Goal: Information Seeking & Learning: Learn about a topic

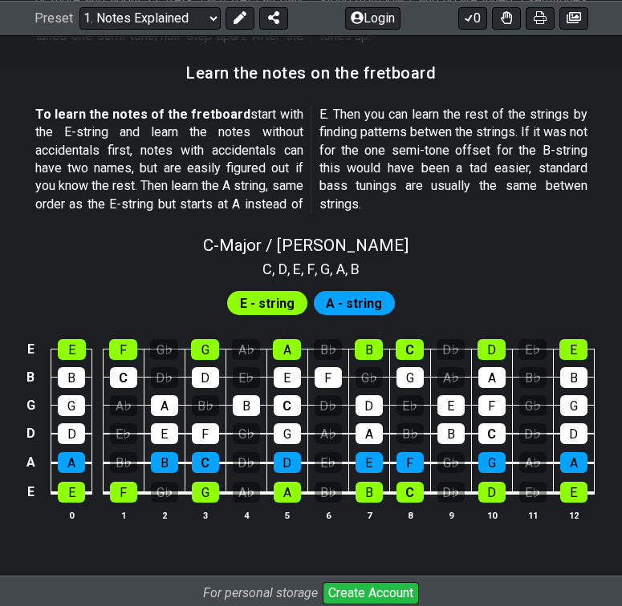
scroll to position [1424, 0]
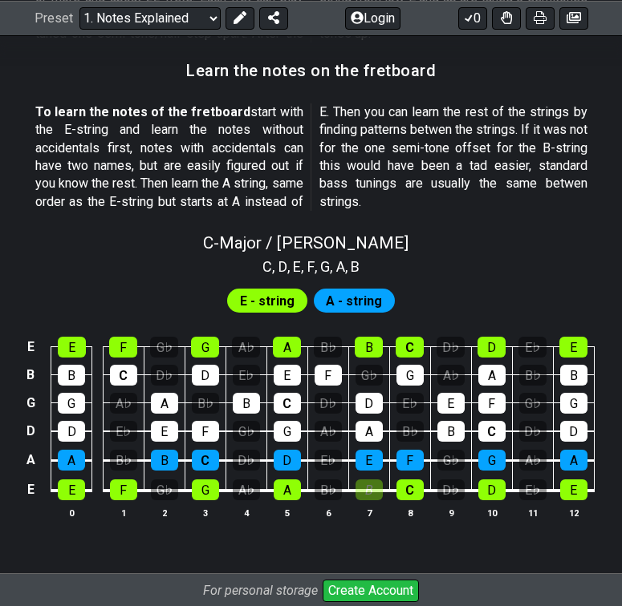
click at [375, 480] on div "B" at bounding box center [368, 490] width 27 height 21
click at [370, 480] on div "B" at bounding box center [368, 490] width 27 height 21
click at [333, 480] on div "B♭" at bounding box center [327, 490] width 27 height 21
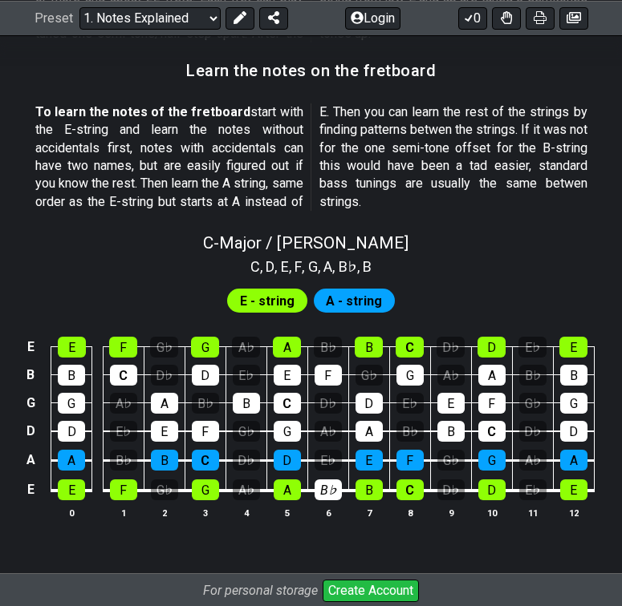
click at [333, 480] on div "B♭" at bounding box center [327, 490] width 27 height 21
click at [326, 450] on div "E♭" at bounding box center [327, 460] width 27 height 21
click at [327, 421] on div "A♭" at bounding box center [327, 431] width 27 height 21
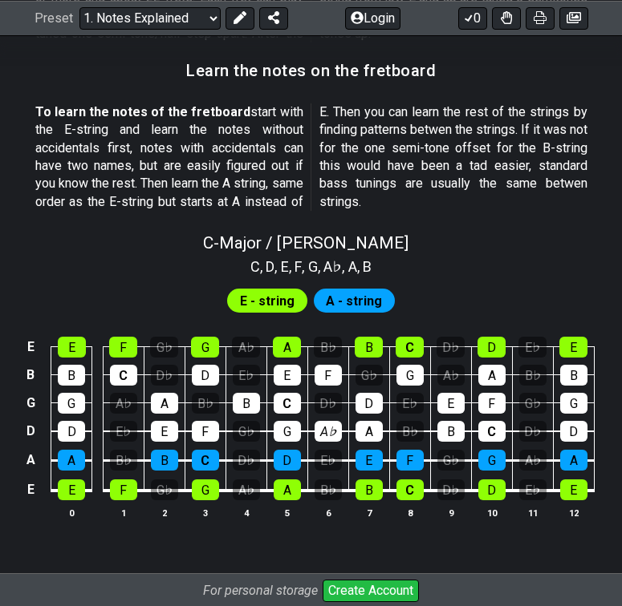
click at [327, 421] on div "A♭" at bounding box center [327, 431] width 27 height 21
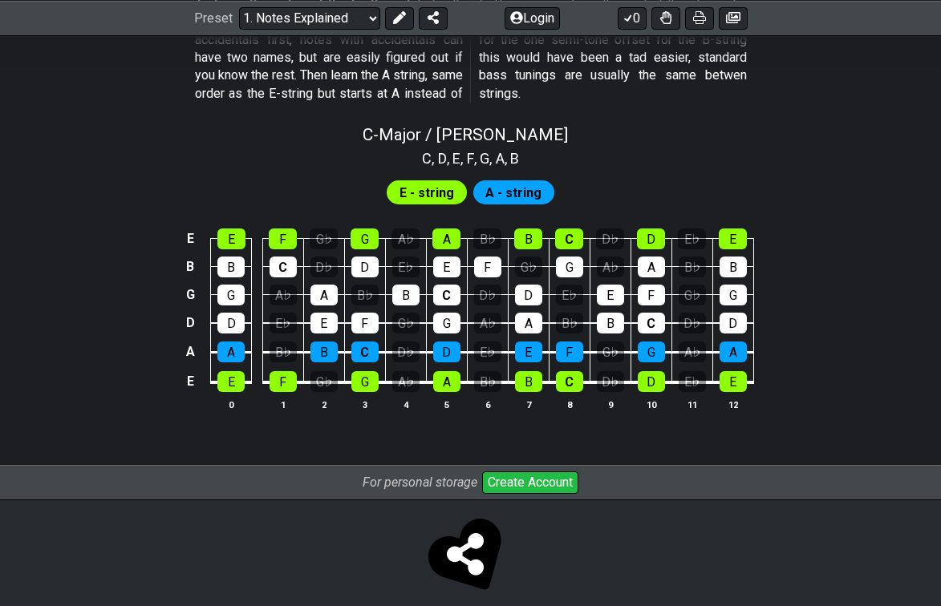
scroll to position [1531, 0]
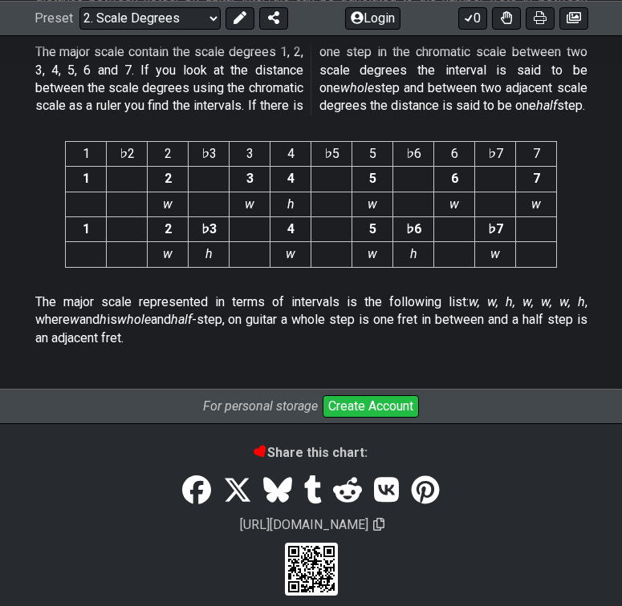
scroll to position [4261, 0]
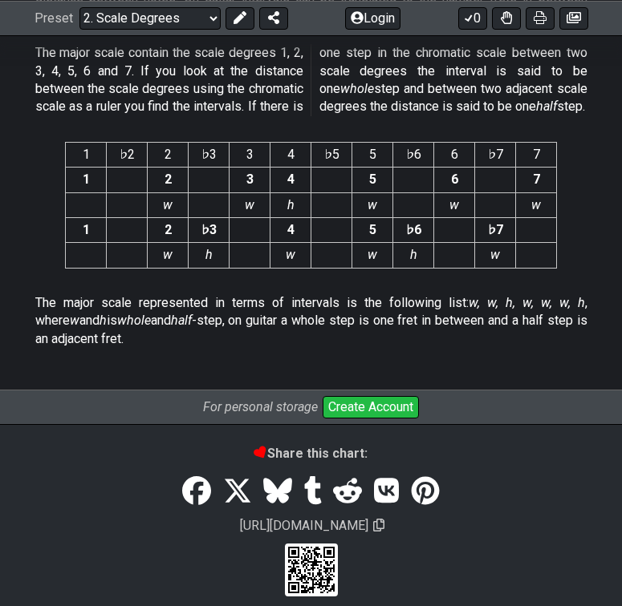
drag, startPoint x: 249, startPoint y: 351, endPoint x: 293, endPoint y: 116, distance: 239.9
drag, startPoint x: 151, startPoint y: 341, endPoint x: 78, endPoint y: 259, distance: 109.7
drag, startPoint x: 112, startPoint y: 326, endPoint x: 77, endPoint y: 174, distance: 156.3
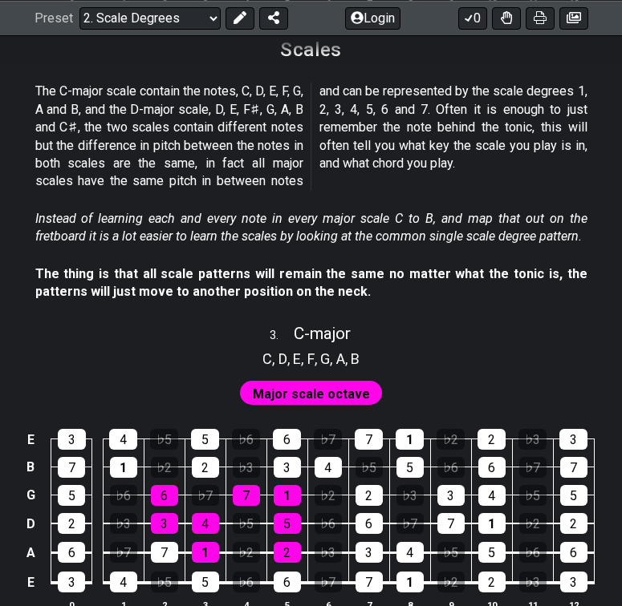
scroll to position [1718, 0]
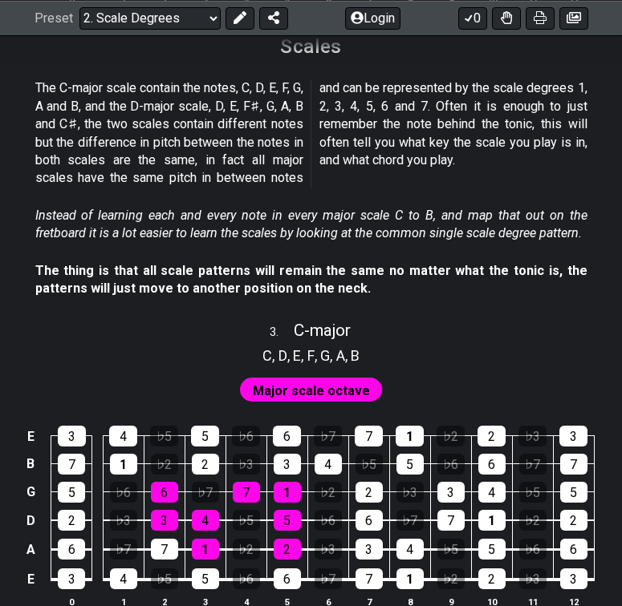
click at [359, 379] on span "Major scale octave" at bounding box center [311, 390] width 117 height 23
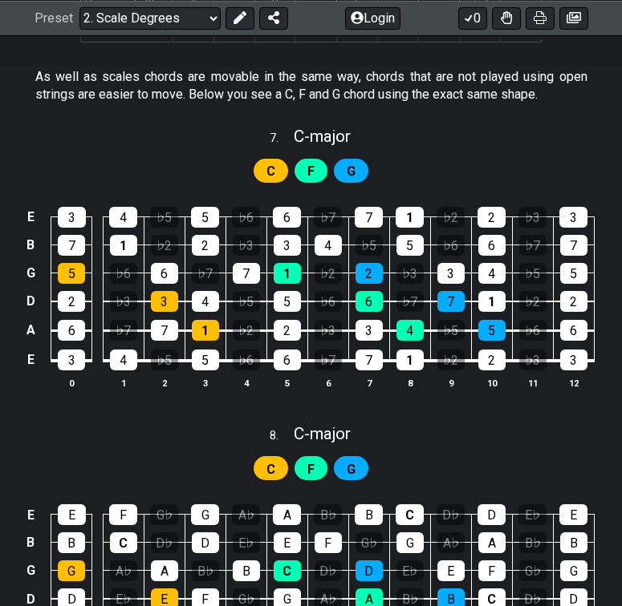
scroll to position [3450, 0]
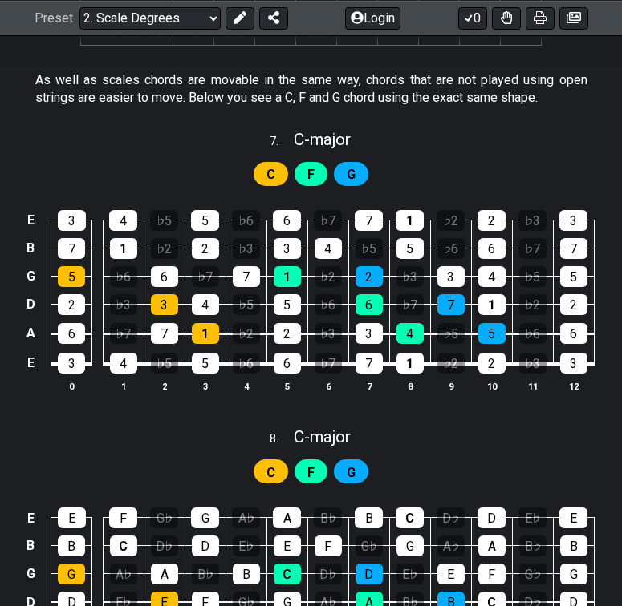
click at [308, 461] on span "F" at bounding box center [310, 472] width 7 height 23
click at [292, 564] on div "C" at bounding box center [287, 574] width 27 height 21
click at [293, 564] on div "C" at bounding box center [287, 574] width 27 height 21
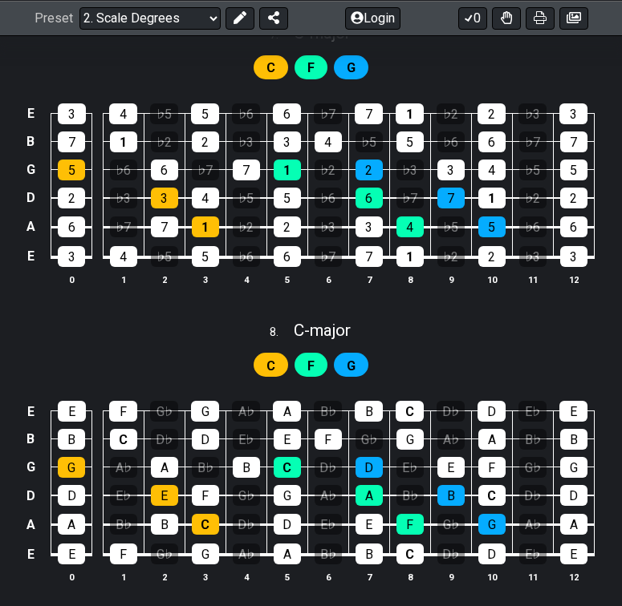
scroll to position [3551, 0]
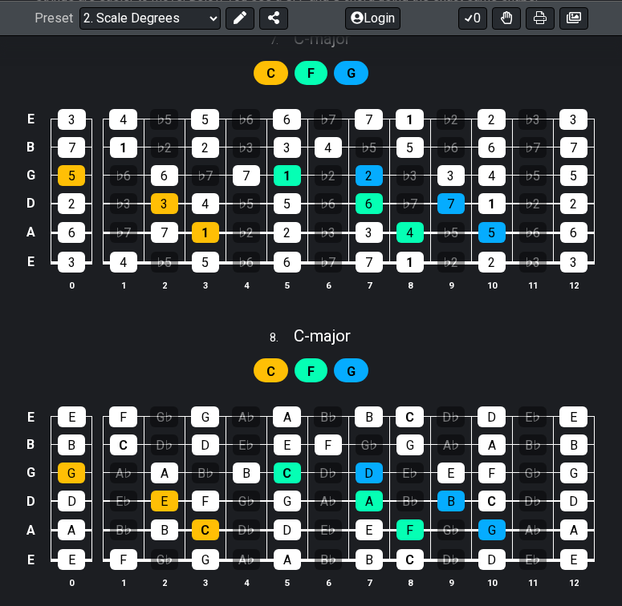
click at [166, 550] on div "G♭" at bounding box center [164, 560] width 27 height 21
click at [169, 550] on div "G♭" at bounding box center [164, 560] width 27 height 21
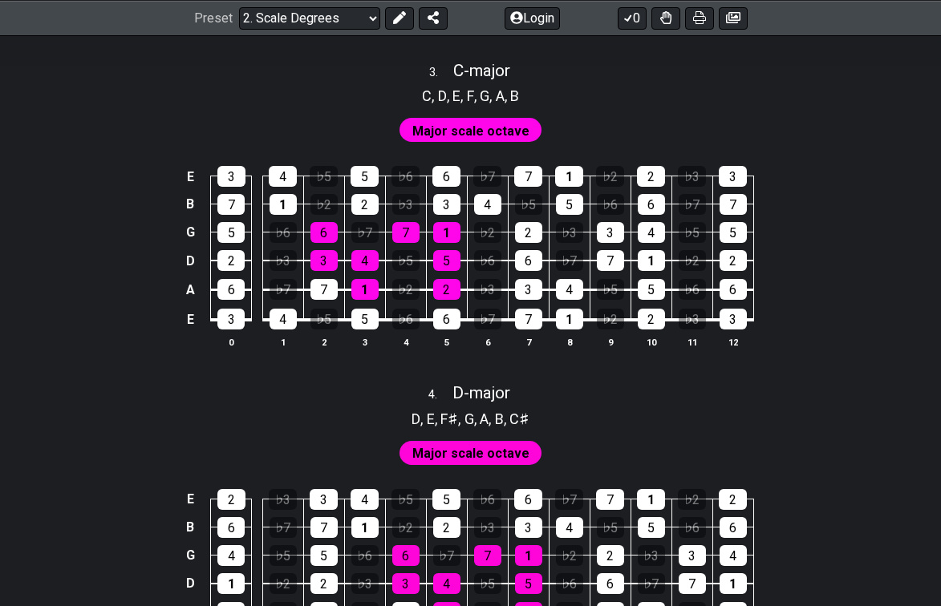
scroll to position [1676, 0]
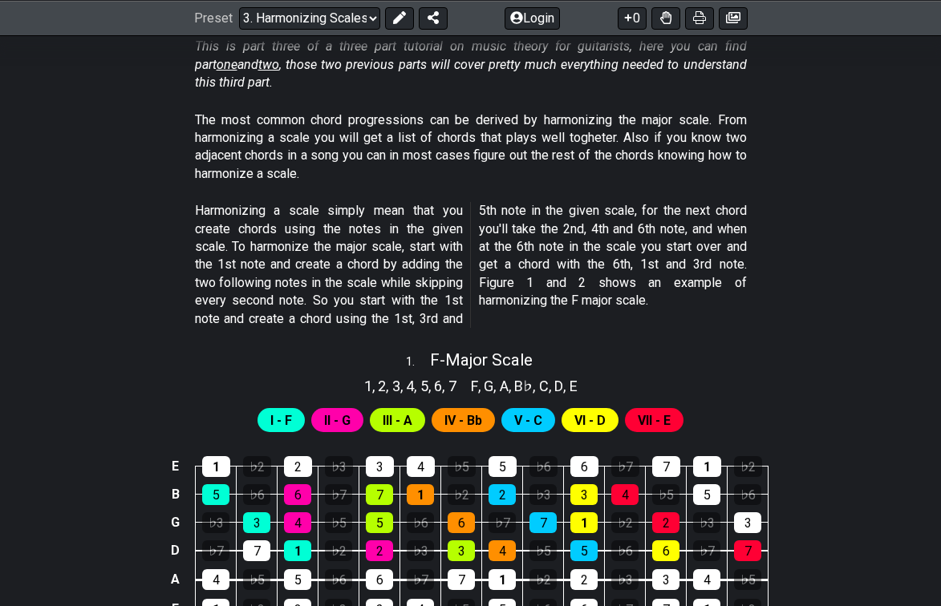
scroll to position [391, 0]
